Goal: Transaction & Acquisition: Purchase product/service

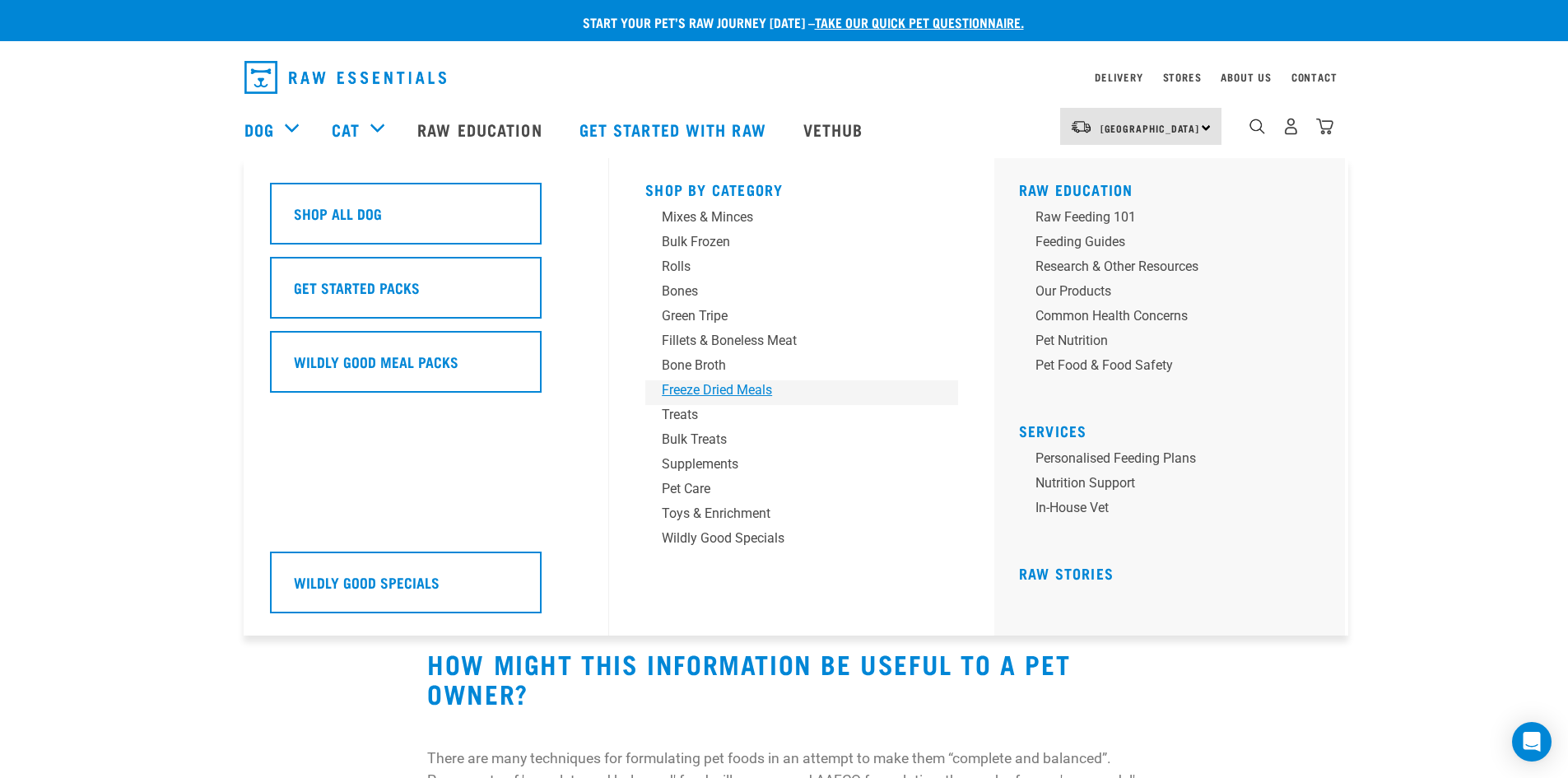
click at [699, 385] on div "Freeze Dried Meals" at bounding box center [790, 390] width 257 height 20
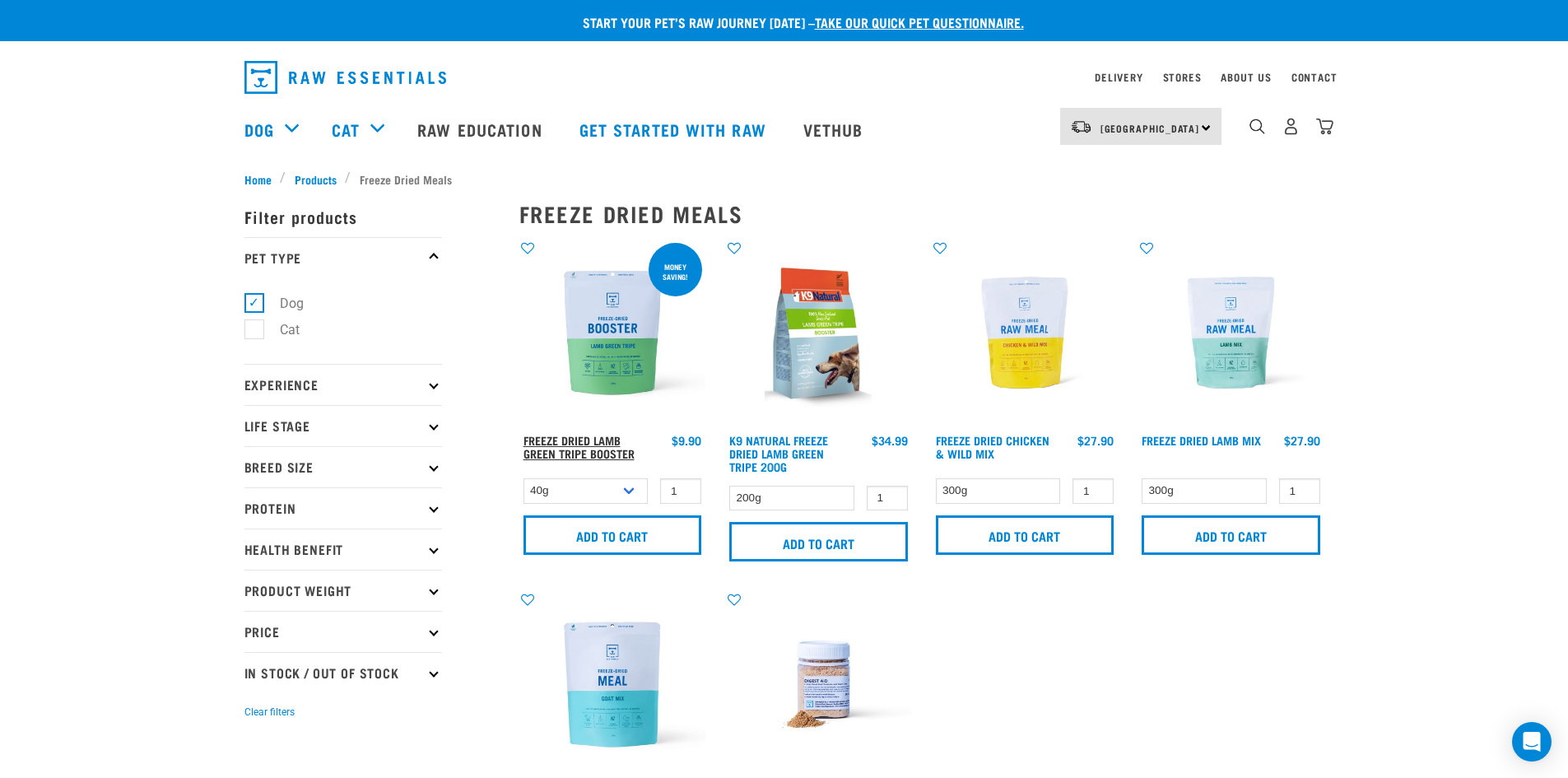
click at [602, 451] on link "Freeze Dried Lamb Green Tripe Booster" at bounding box center [578, 447] width 111 height 19
